Goal: Task Accomplishment & Management: Manage account settings

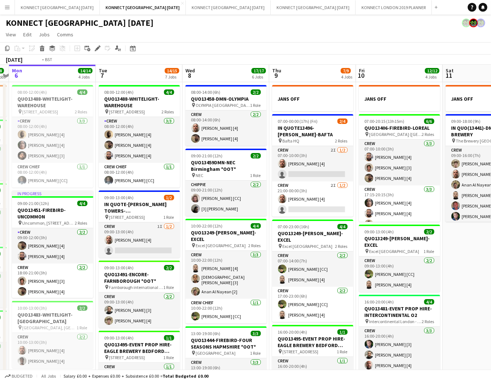
scroll to position [0, 261]
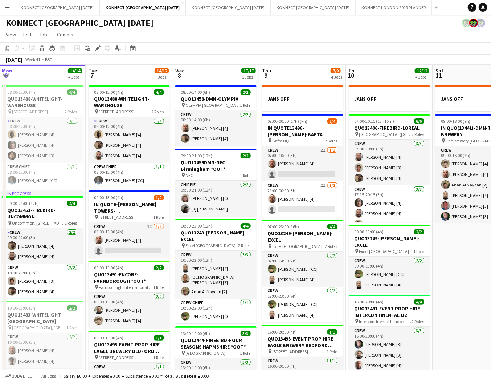
click at [262, 26] on div "KONNECT [GEOGRAPHIC_DATA] [DATE]" at bounding box center [245, 22] width 491 height 14
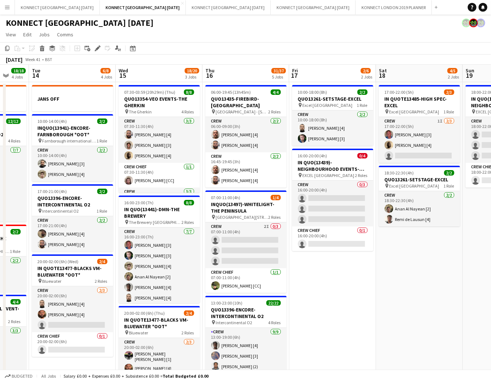
scroll to position [0, 241]
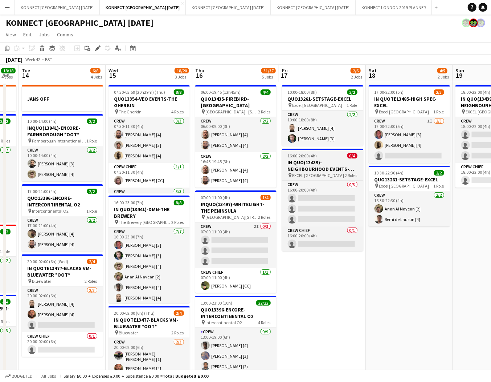
click at [318, 167] on h3 "IN QUO(13439)-NEIGHBOURHOOD EVENTS-EXCEL" at bounding box center [322, 165] width 81 height 13
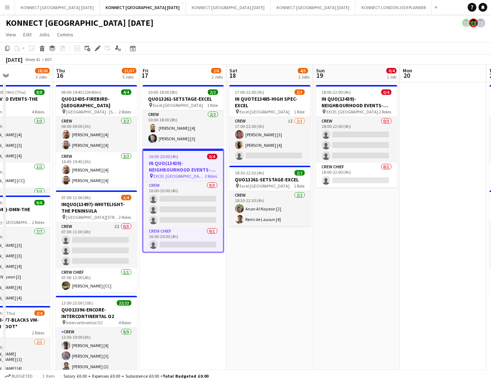
scroll to position [0, 256]
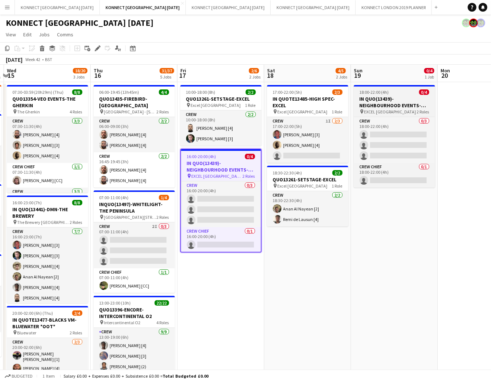
click at [389, 106] on h3 "IN QUO(13439)-NEIGHBOURHOOD EVENTS-EXCEL" at bounding box center [394, 101] width 81 height 13
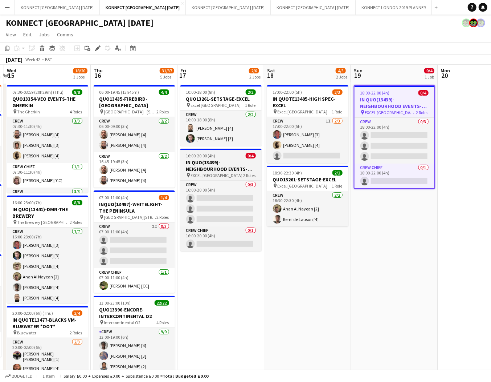
click at [225, 159] on h3 "IN QUO(13439)-NEIGHBOURHOOD EVENTS-EXCEL" at bounding box center [220, 165] width 81 height 13
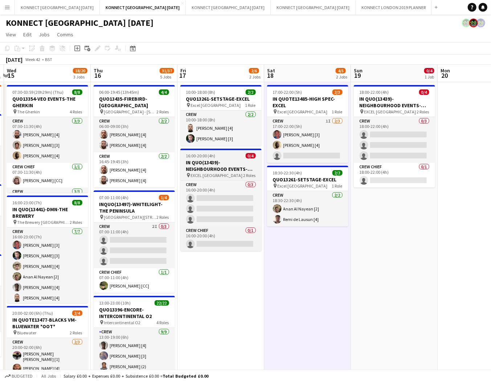
click at [222, 171] on h3 "IN QUO(13439)-NEIGHBOURHOOD EVENTS-EXCEL" at bounding box center [220, 165] width 81 height 13
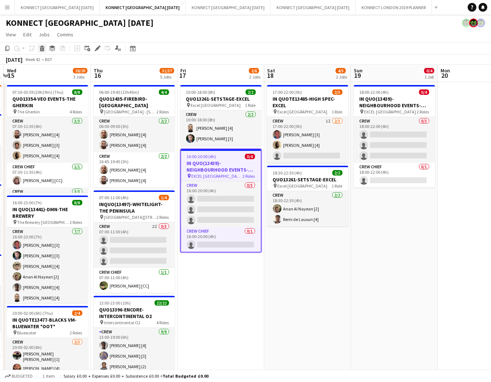
click at [40, 49] on icon "Delete" at bounding box center [42, 48] width 6 height 6
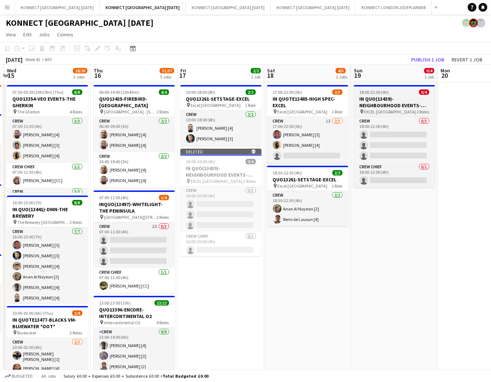
click at [407, 95] on h3 "IN QUO(13439)-NEIGHBOURHOOD EVENTS-EXCEL" at bounding box center [394, 101] width 81 height 13
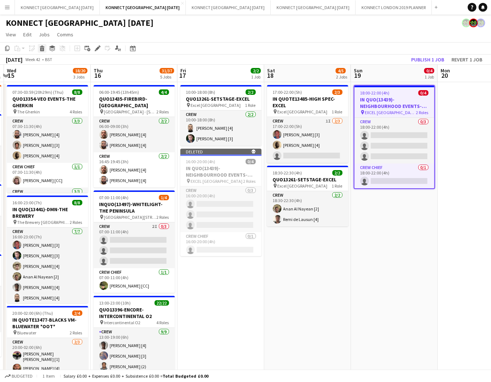
click at [41, 48] on icon at bounding box center [42, 50] width 4 height 4
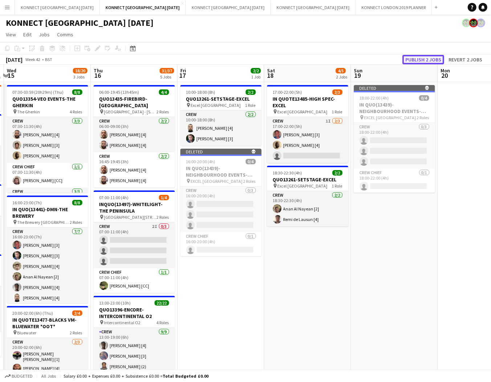
click at [413, 57] on button "Publish 2 jobs" at bounding box center [424, 59] width 42 height 9
